Goal: Task Accomplishment & Management: Use online tool/utility

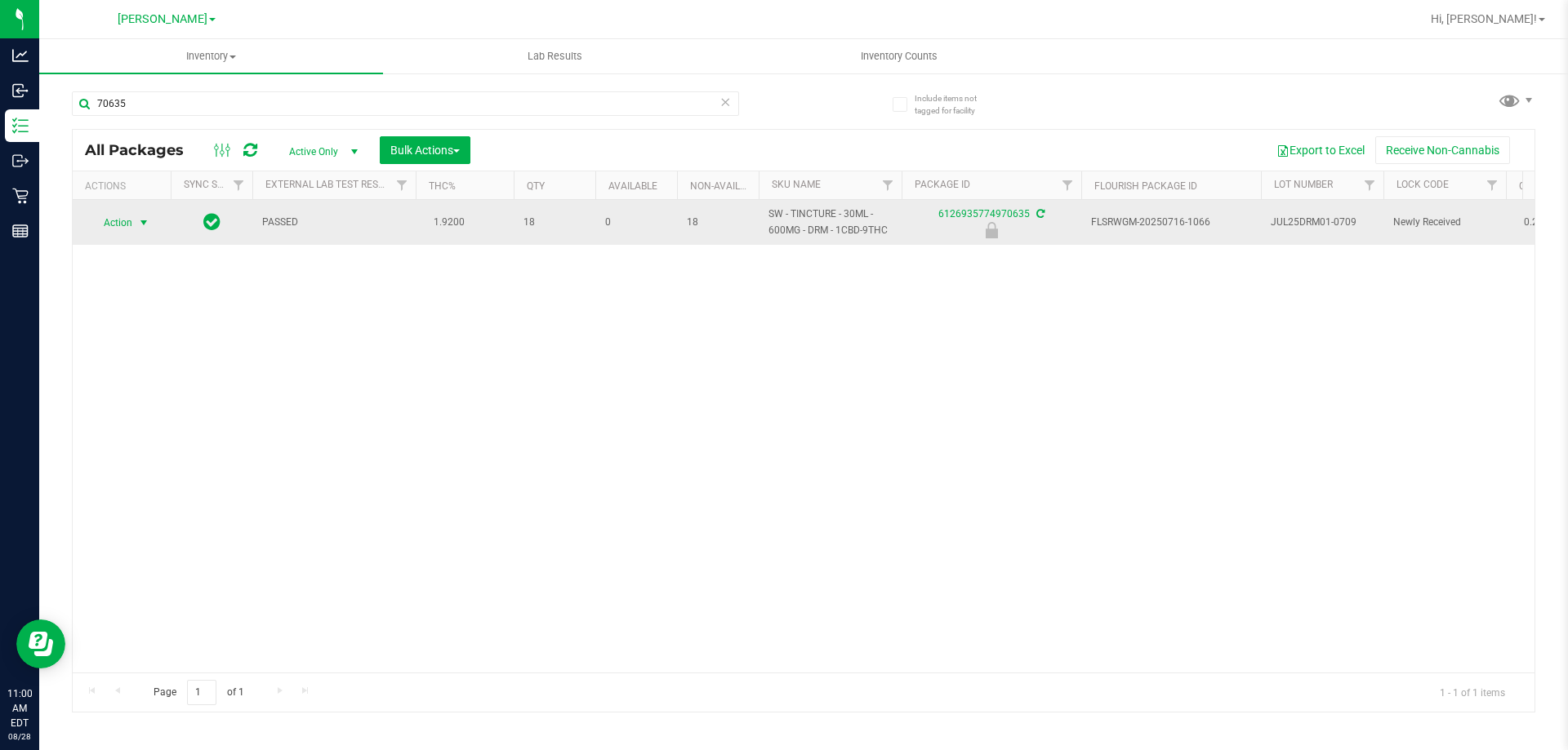
type input "70635"
click at [126, 226] on span "Action" at bounding box center [111, 222] width 44 height 23
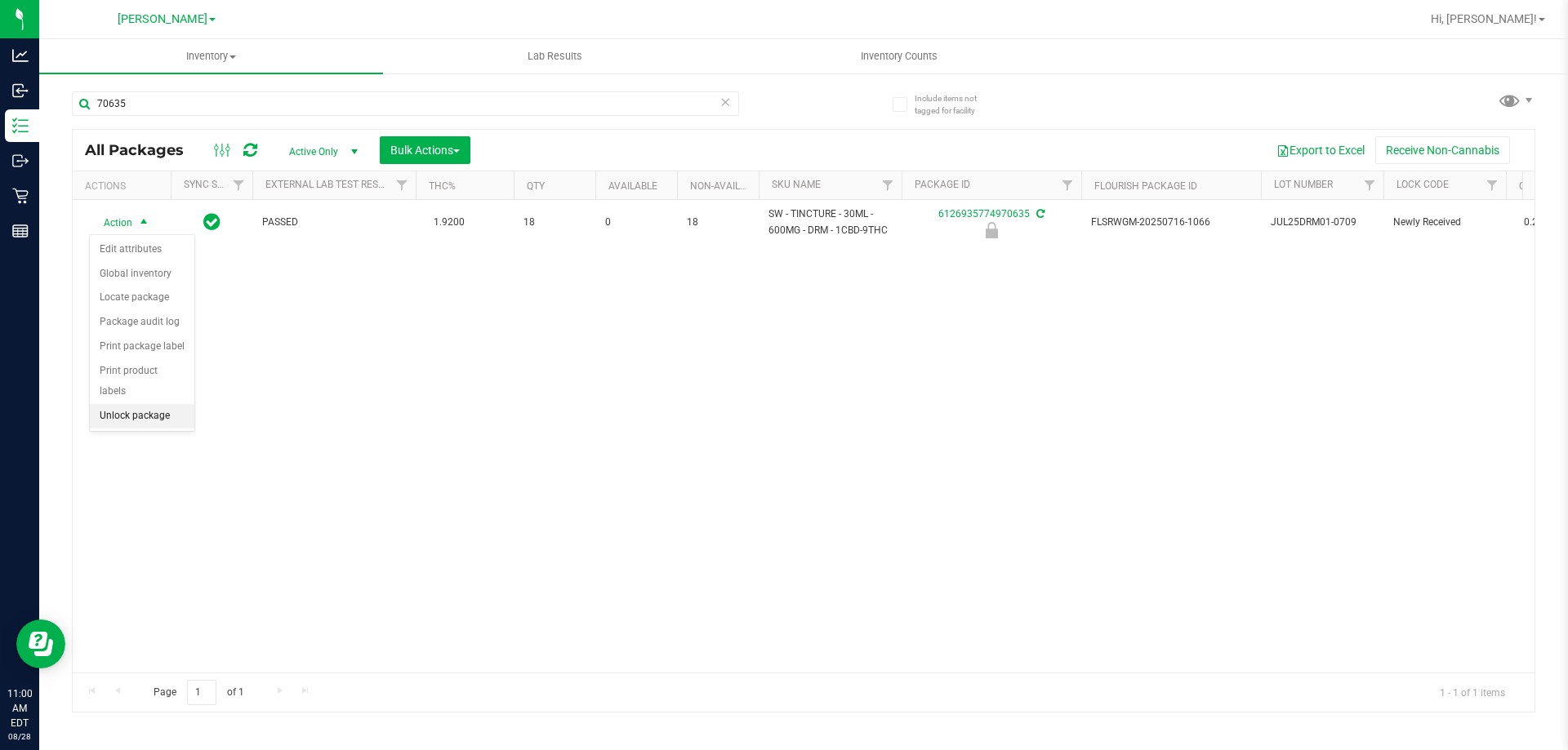
click at [157, 404] on li "Unlock package" at bounding box center [142, 415] width 104 height 24
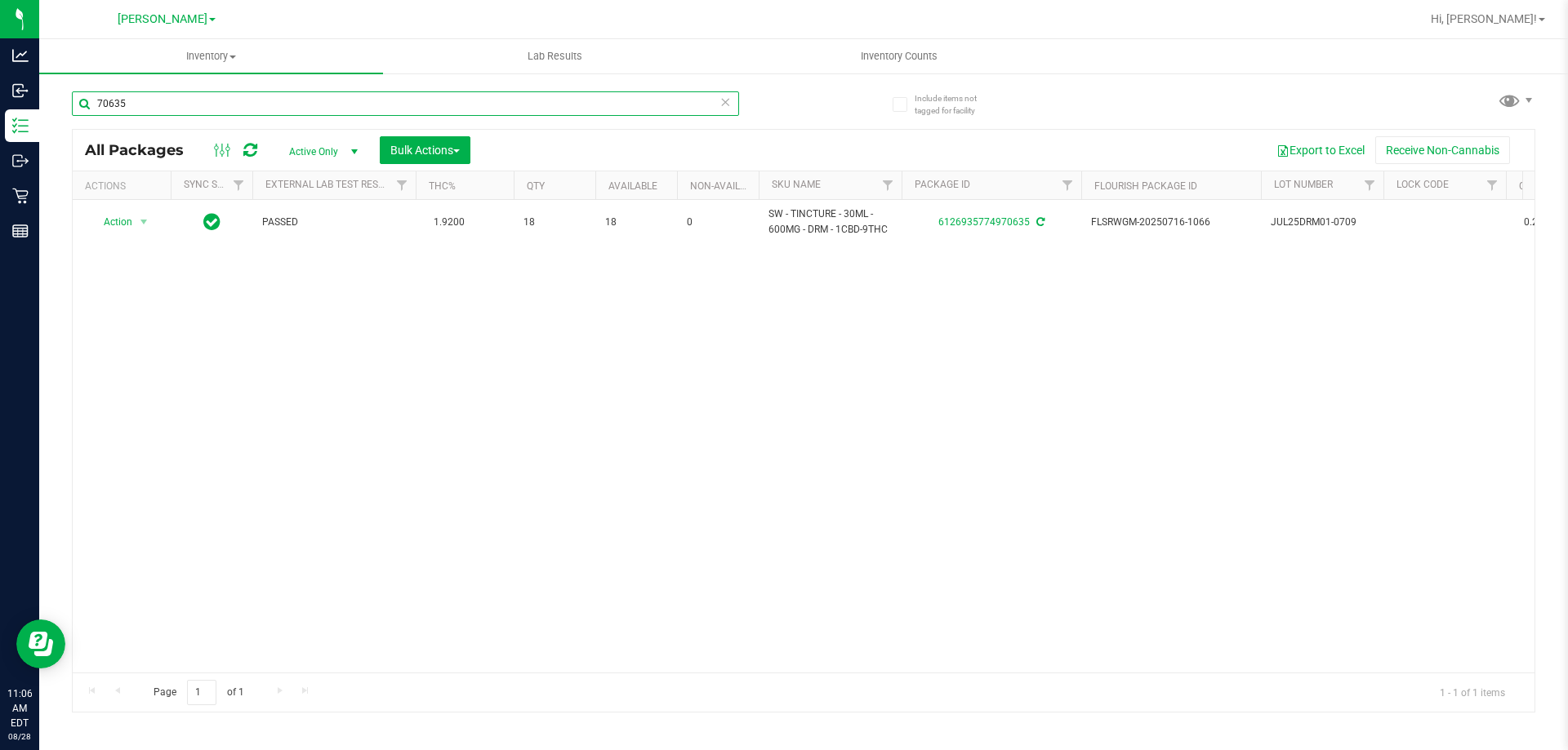
click at [342, 102] on input "70635" at bounding box center [405, 103] width 667 height 24
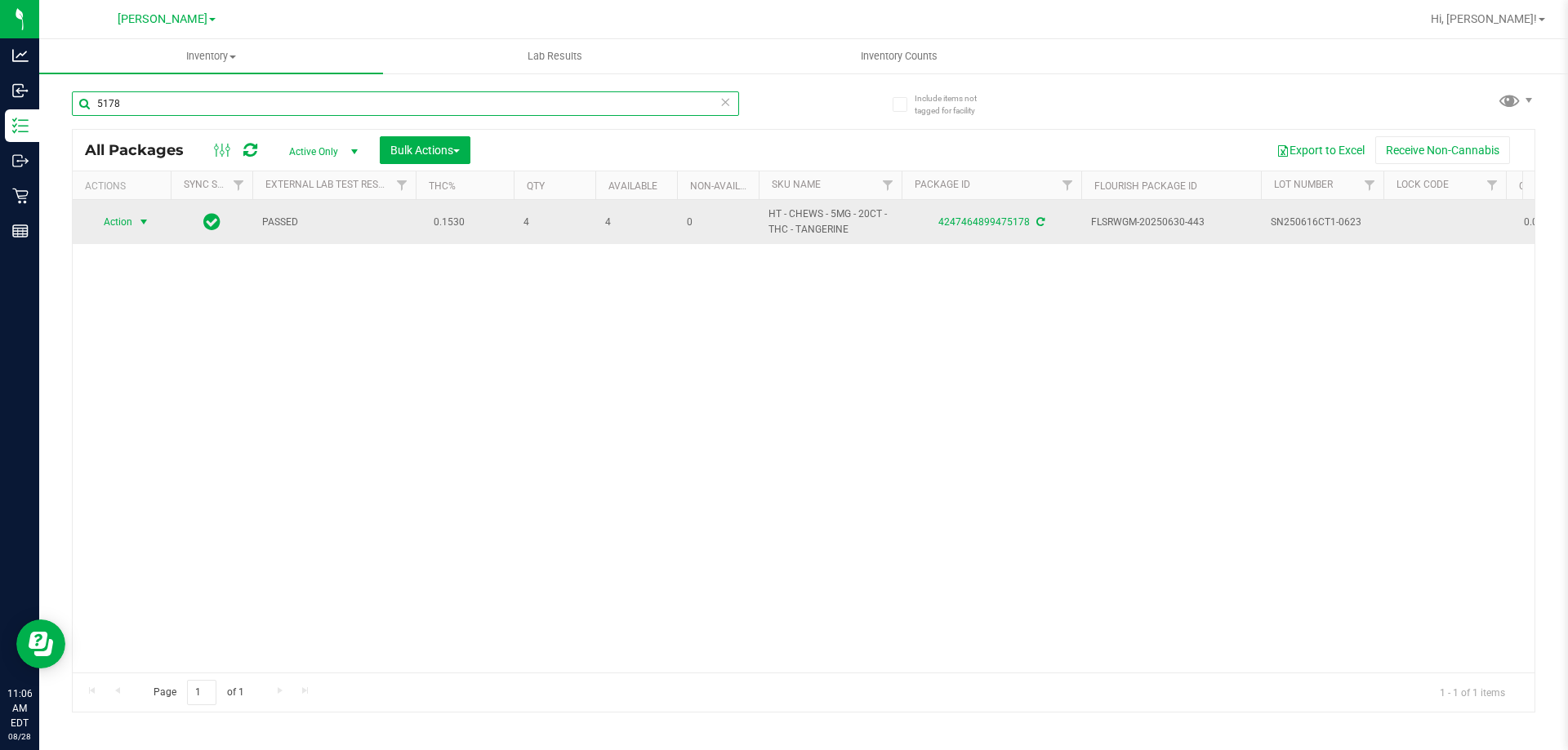
type input "5178"
click at [137, 221] on span "select" at bounding box center [143, 222] width 13 height 13
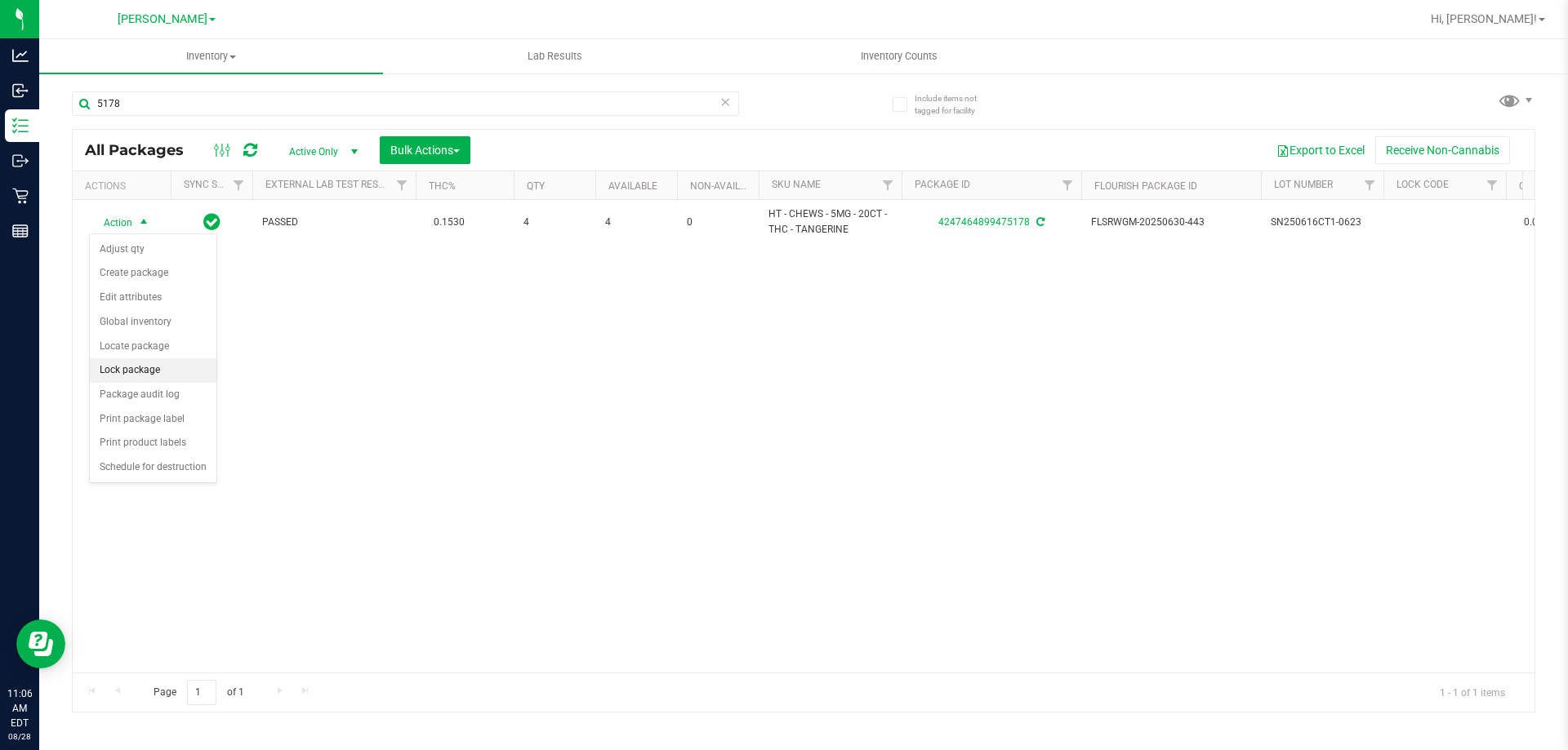
click at [164, 359] on li "Lock package" at bounding box center [152, 370] width 126 height 24
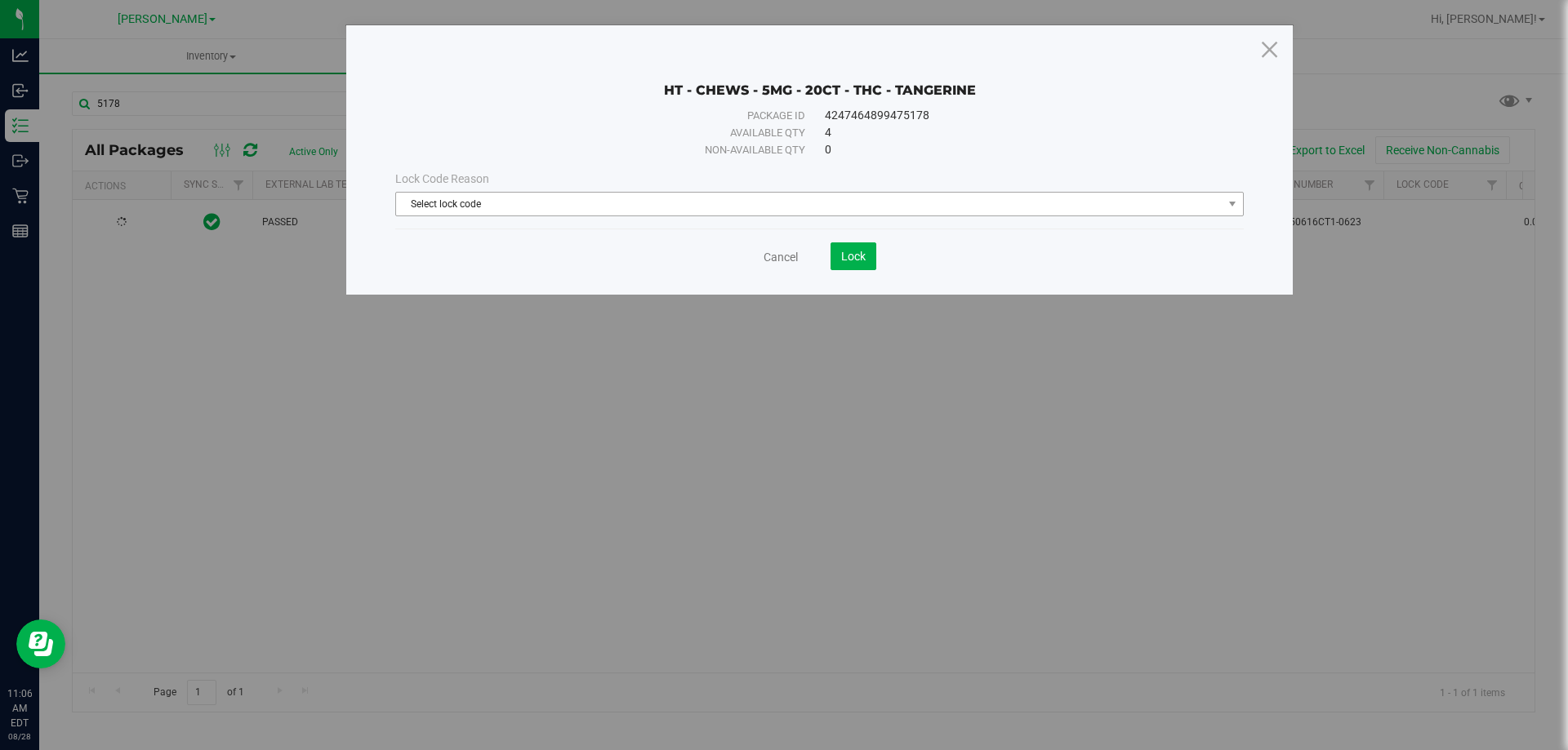
click at [512, 206] on span "Select lock code" at bounding box center [808, 203] width 827 height 23
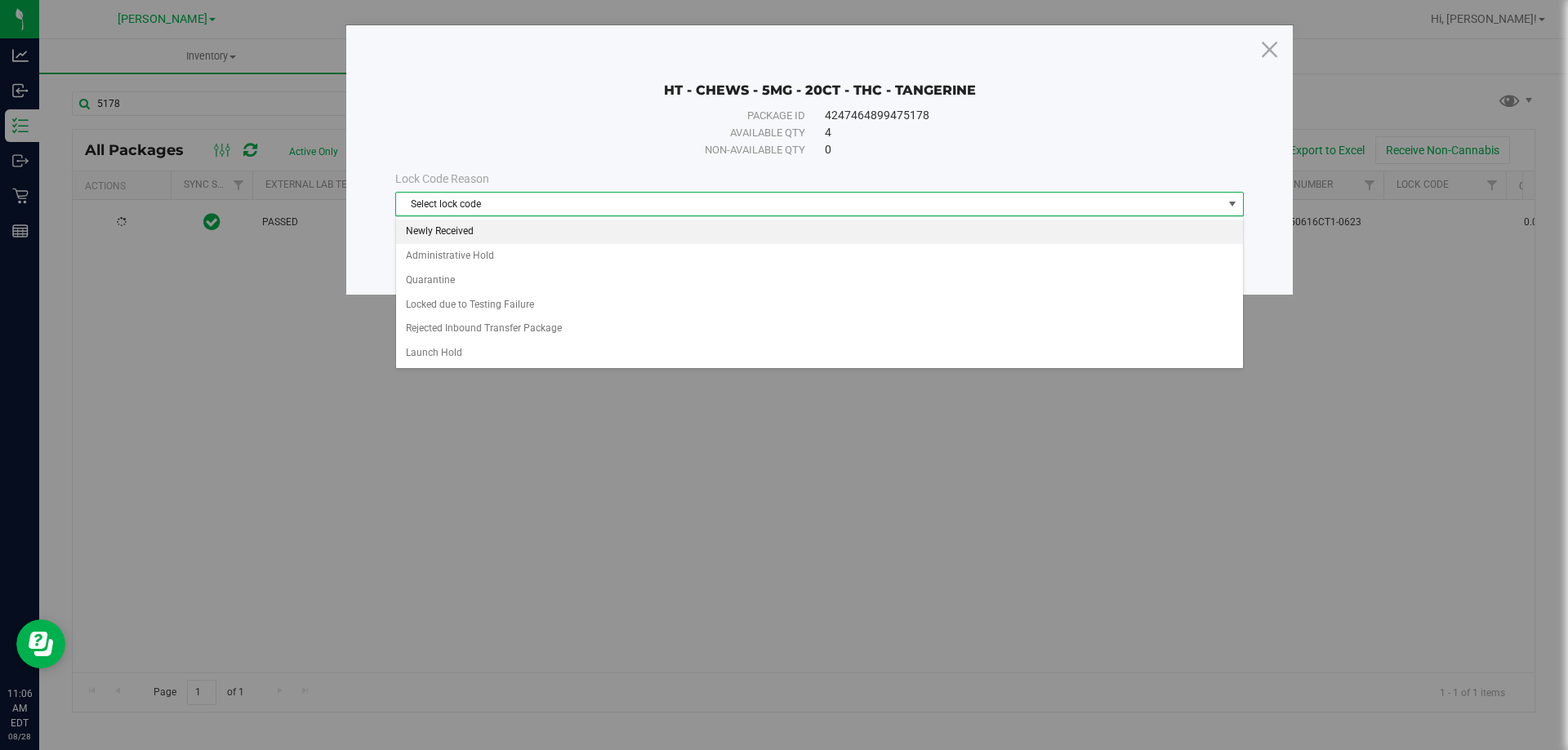
click at [493, 229] on li "Newly Received" at bounding box center [818, 231] width 847 height 24
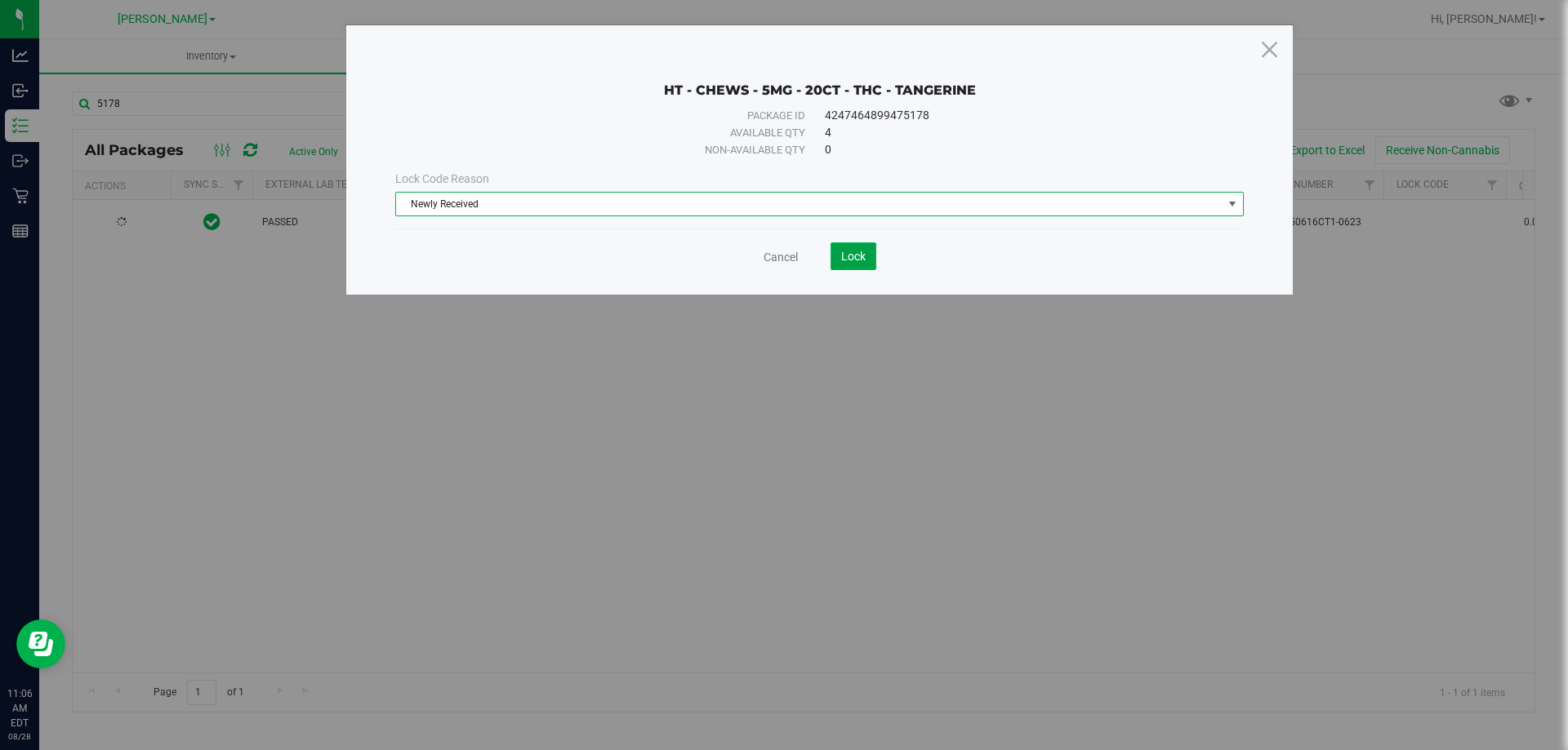
click at [874, 264] on button "Lock" at bounding box center [853, 256] width 45 height 28
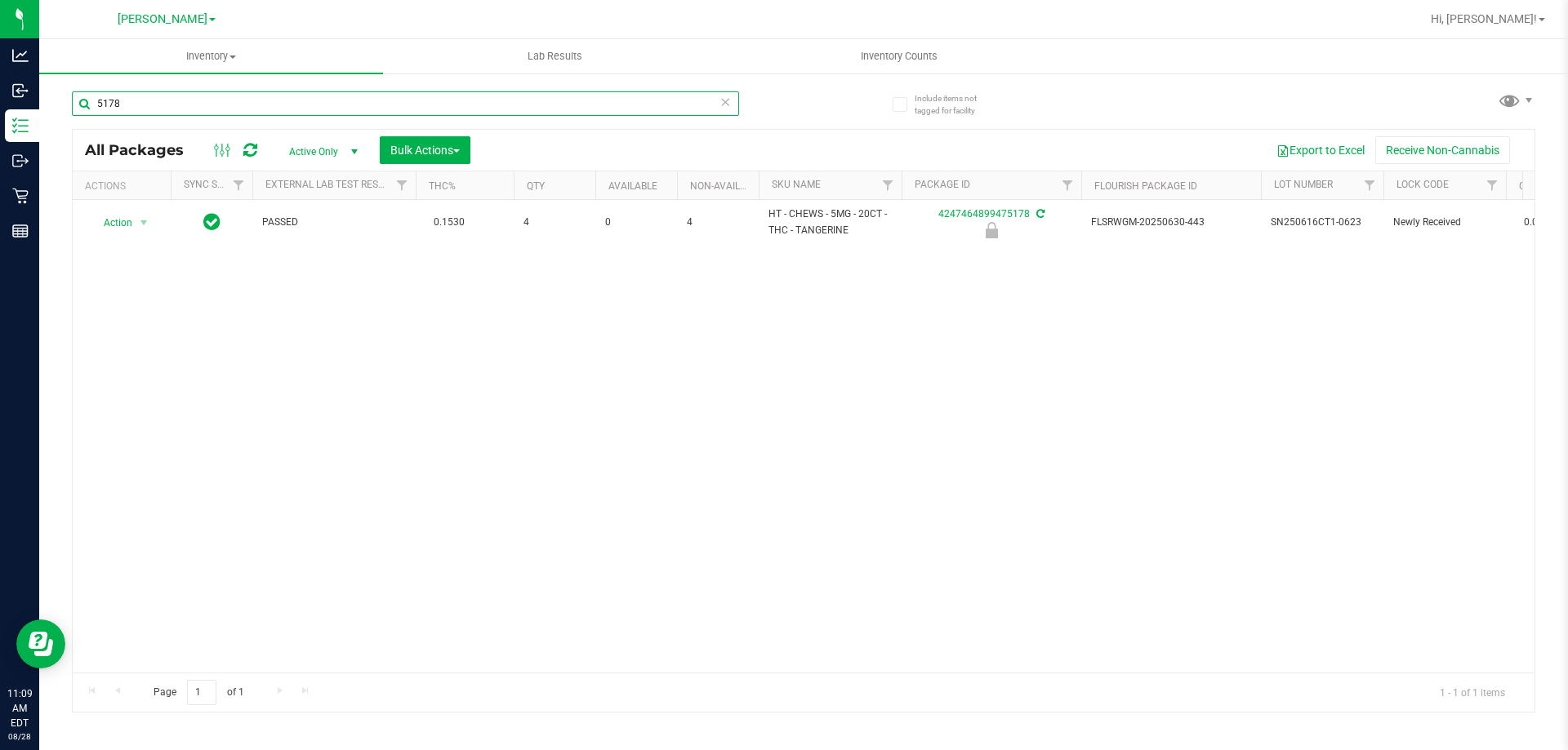
click at [203, 106] on input "5178" at bounding box center [405, 103] width 667 height 24
